Goal: Navigation & Orientation: Find specific page/section

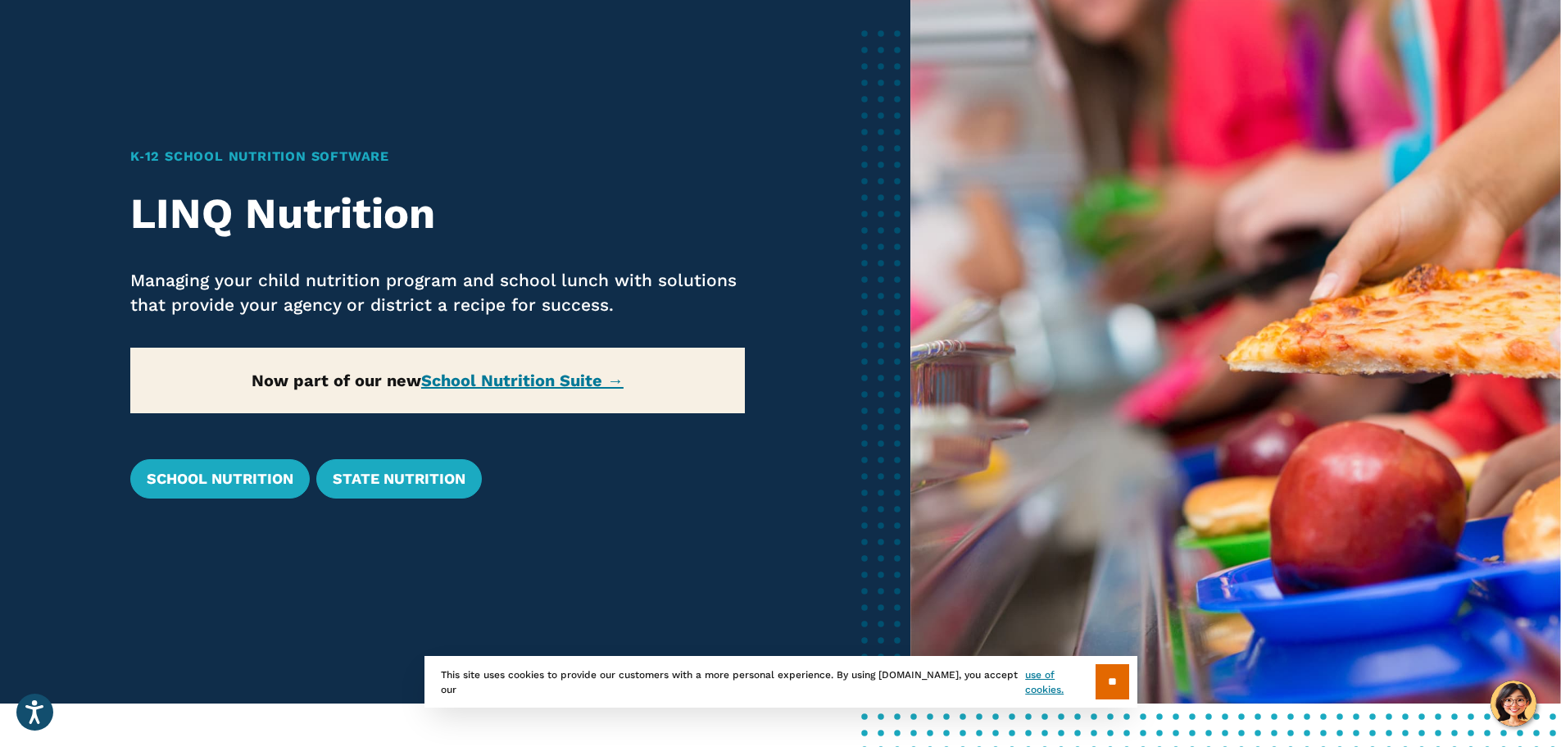
scroll to position [164, 0]
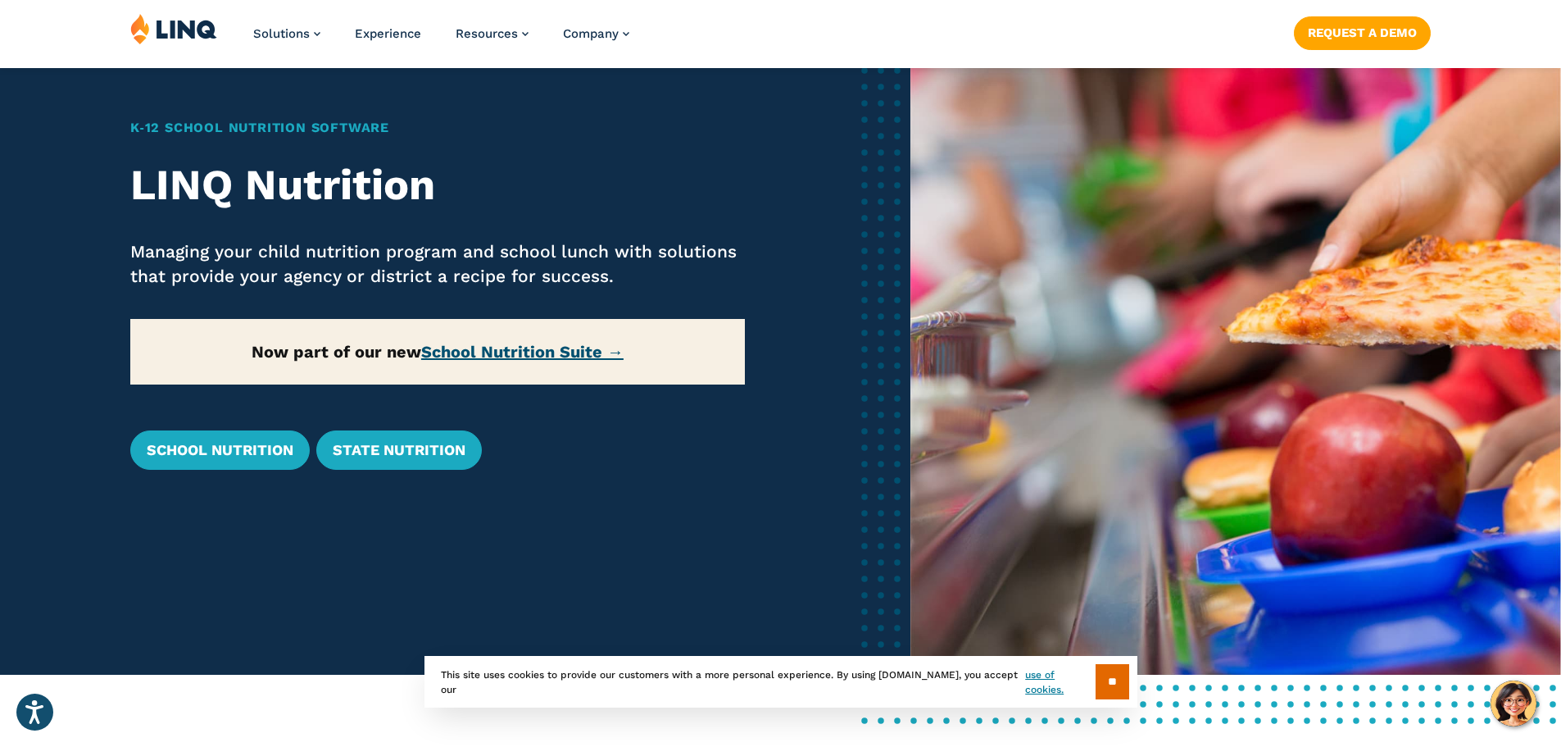
click at [482, 351] on link "School Nutrition Suite →" at bounding box center [522, 352] width 202 height 20
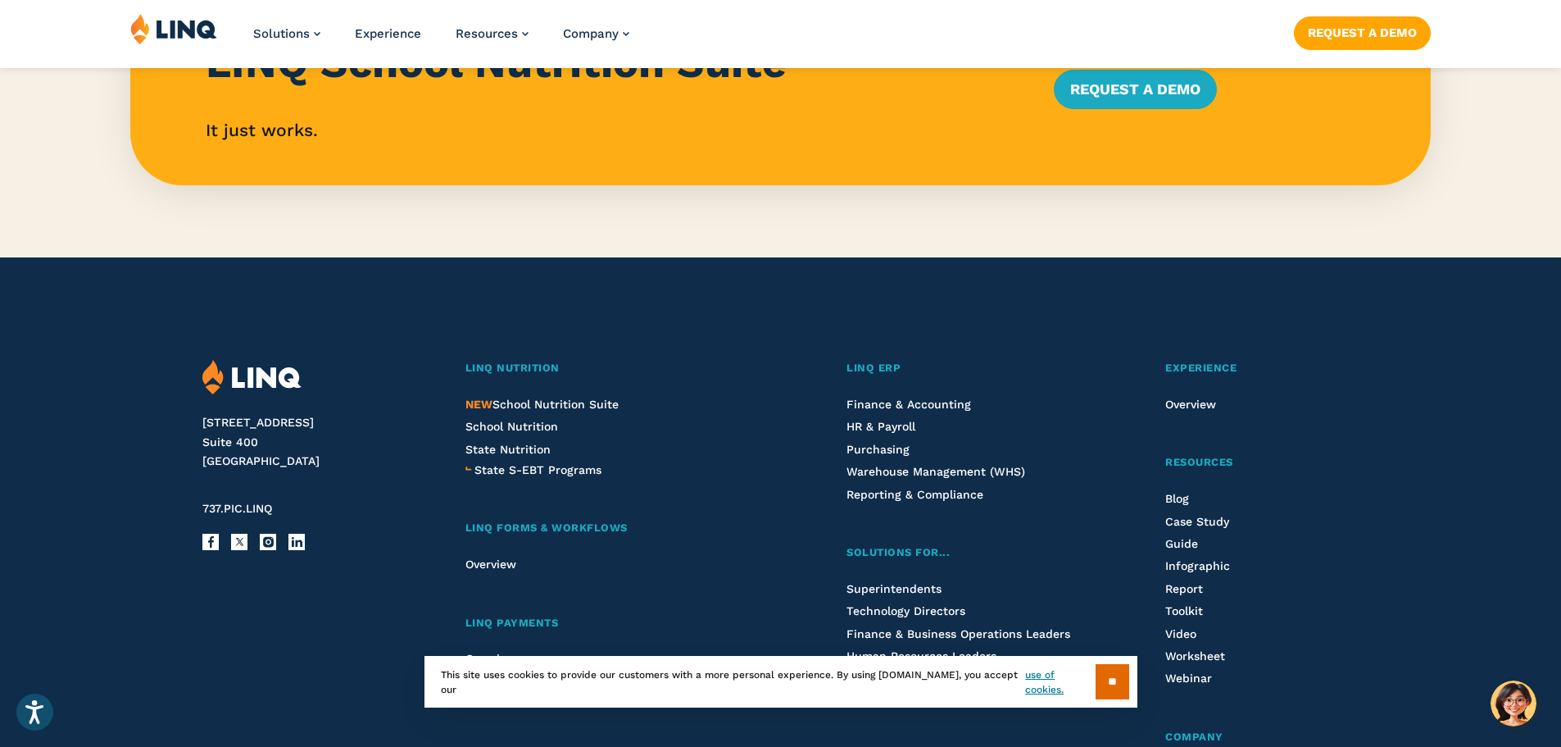
scroll to position [1721, 0]
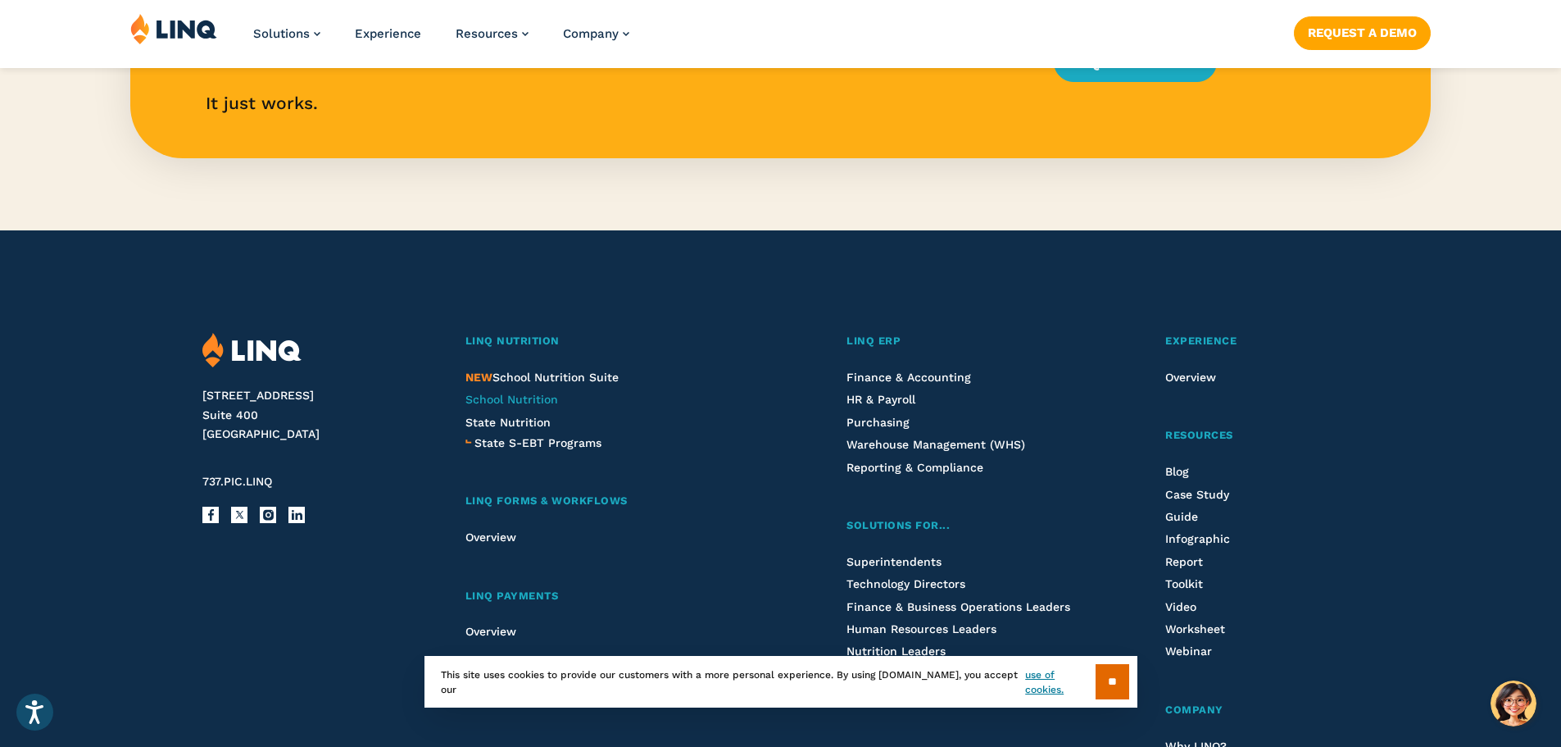
click at [512, 398] on span "School Nutrition" at bounding box center [511, 399] width 93 height 13
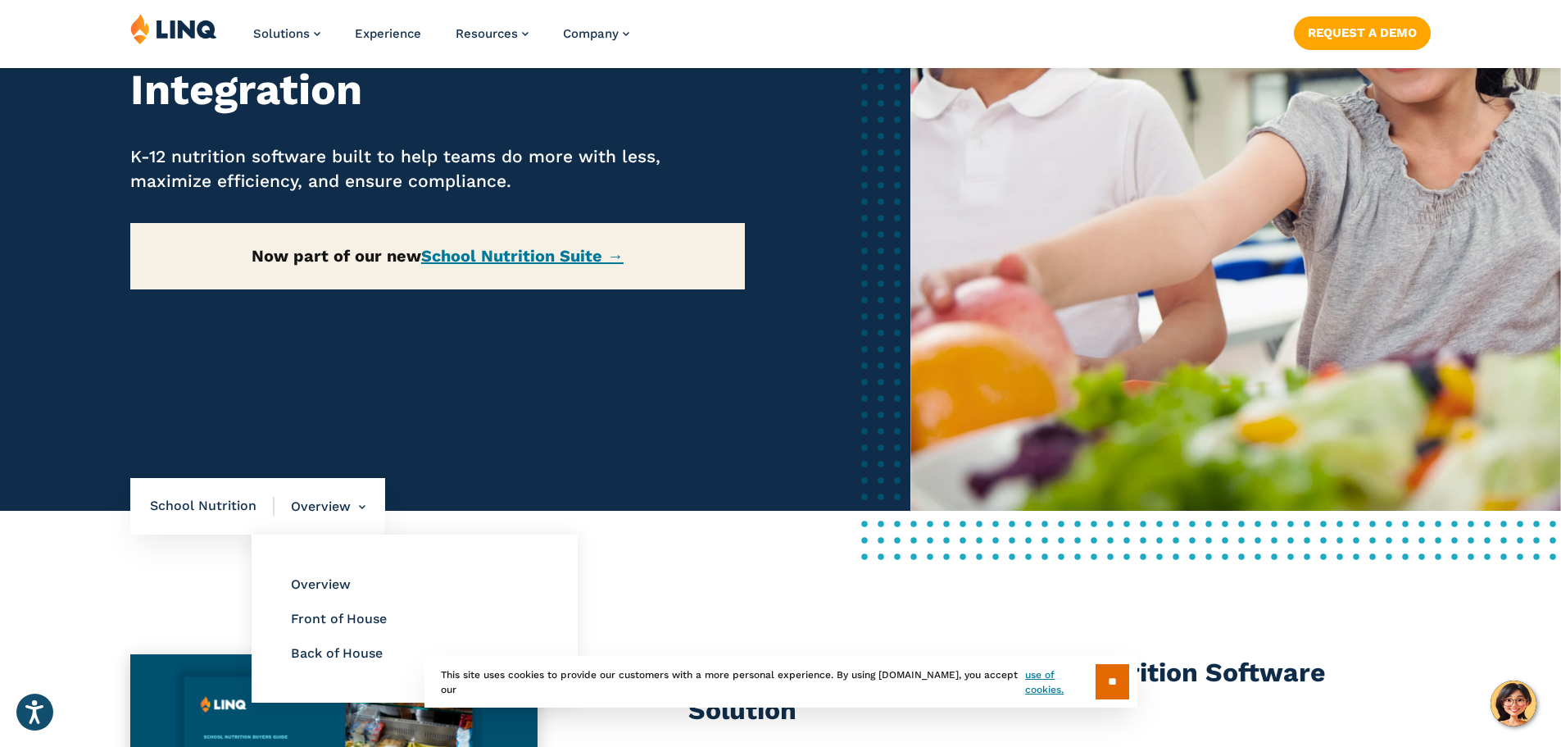
scroll to position [410, 0]
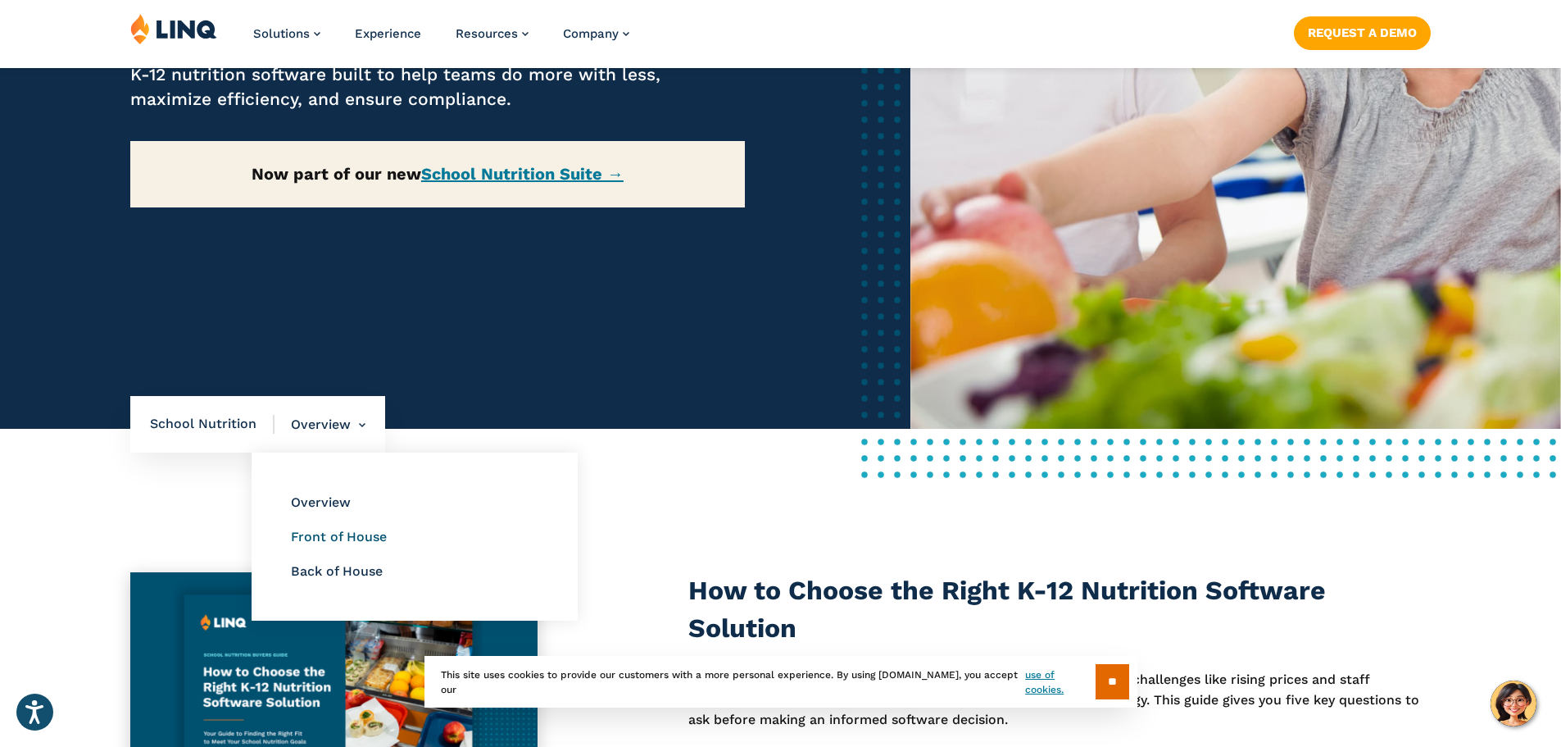
click at [332, 539] on link "Front of House" at bounding box center [339, 537] width 96 height 16
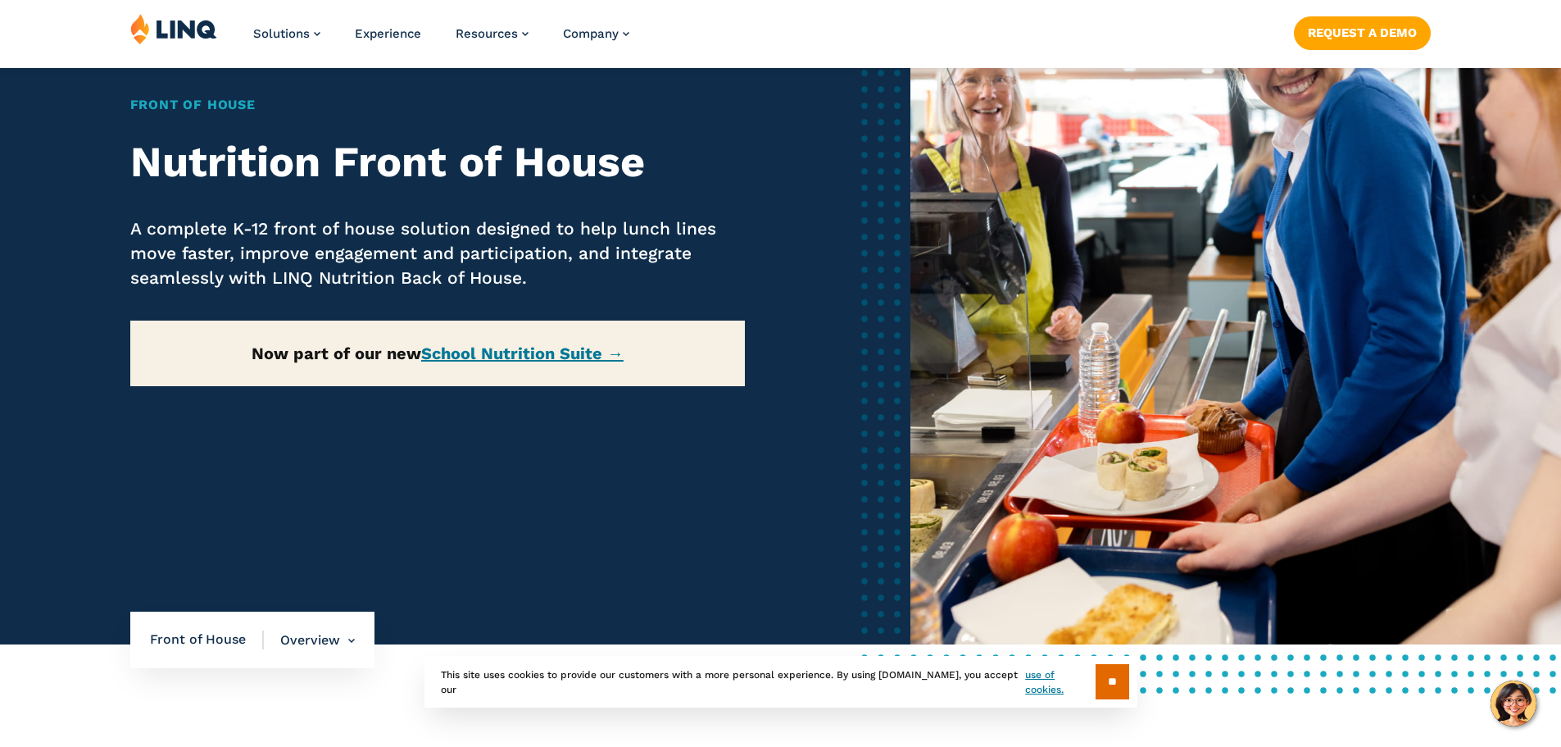
scroll to position [328, 0]
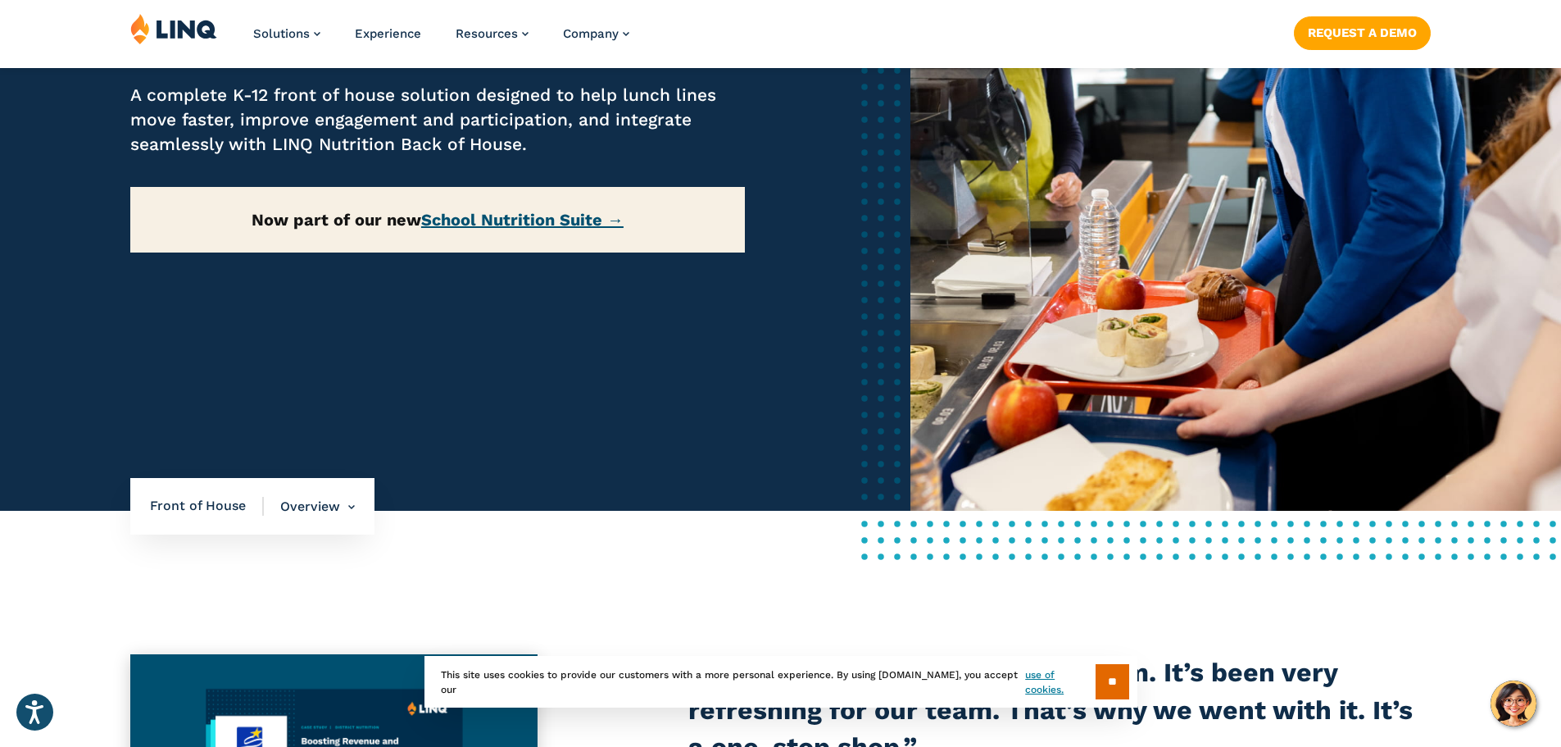
click at [461, 213] on link "School Nutrition Suite →" at bounding box center [522, 220] width 202 height 20
